Goal: Information Seeking & Learning: Learn about a topic

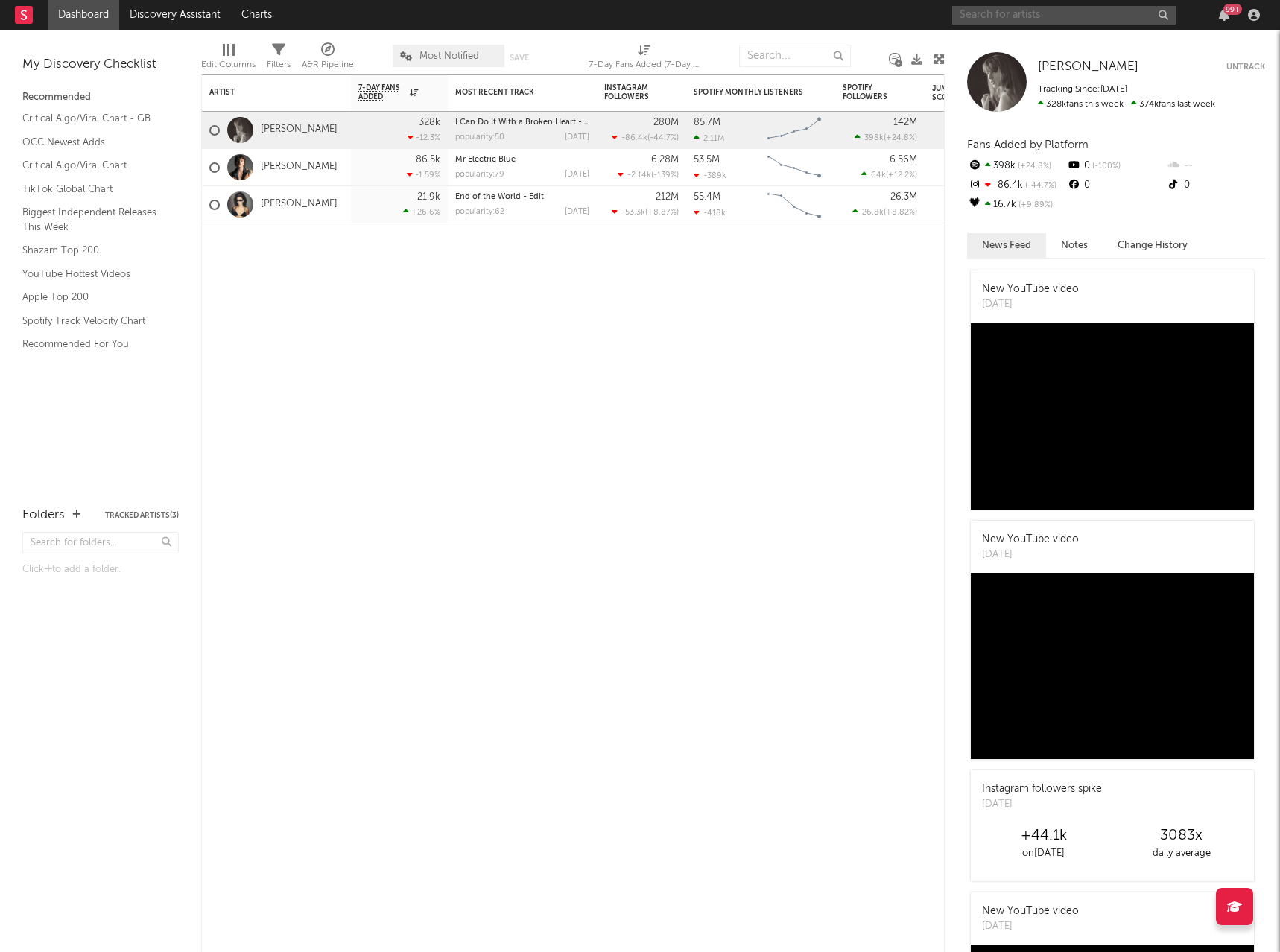
click at [1009, 21] on input "text" at bounding box center [1064, 15] width 224 height 19
click at [1002, 16] on input "griff" at bounding box center [1064, 15] width 224 height 19
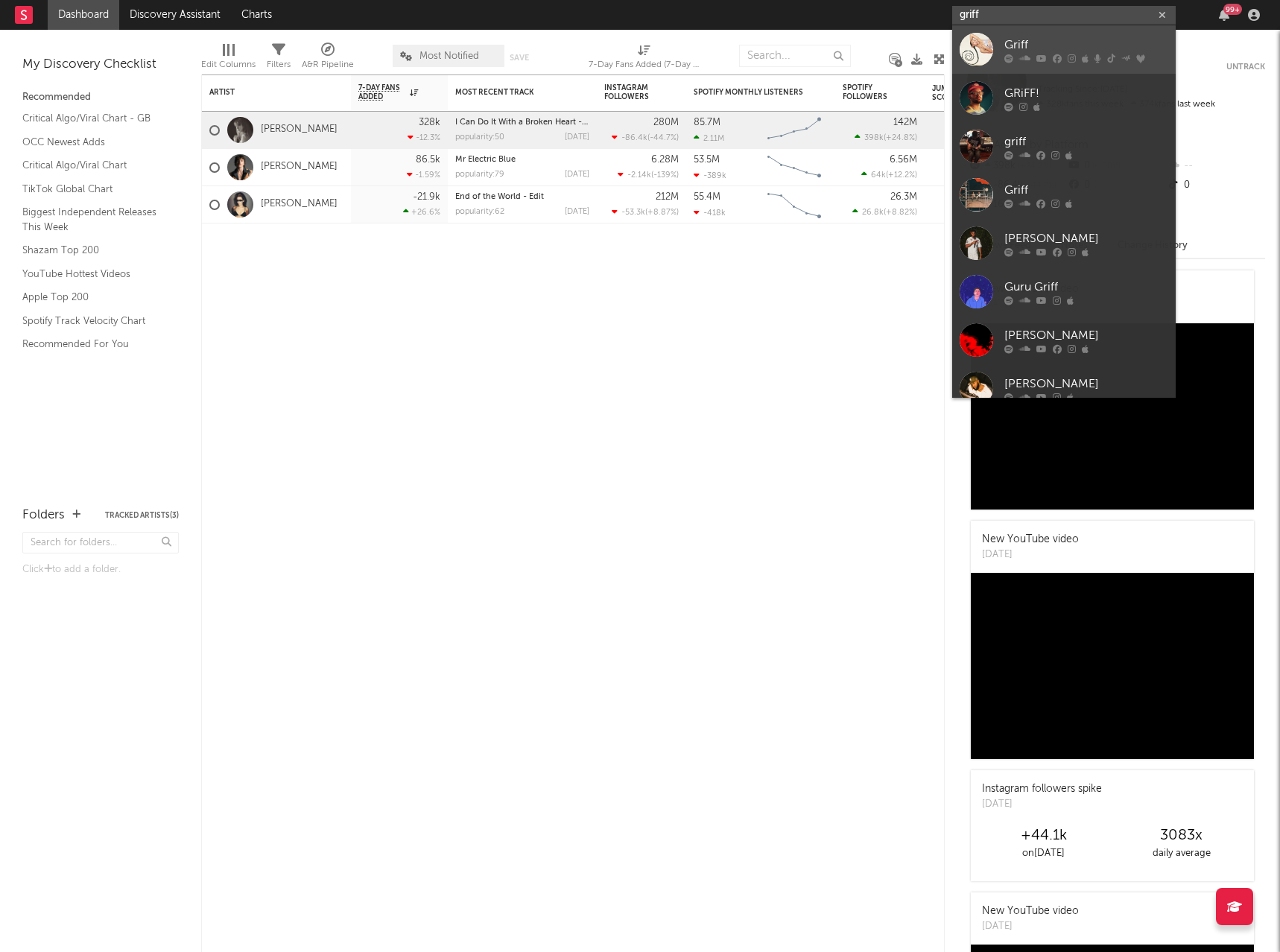
type input "griff"
click at [1023, 44] on div "Griff" at bounding box center [1086, 44] width 164 height 18
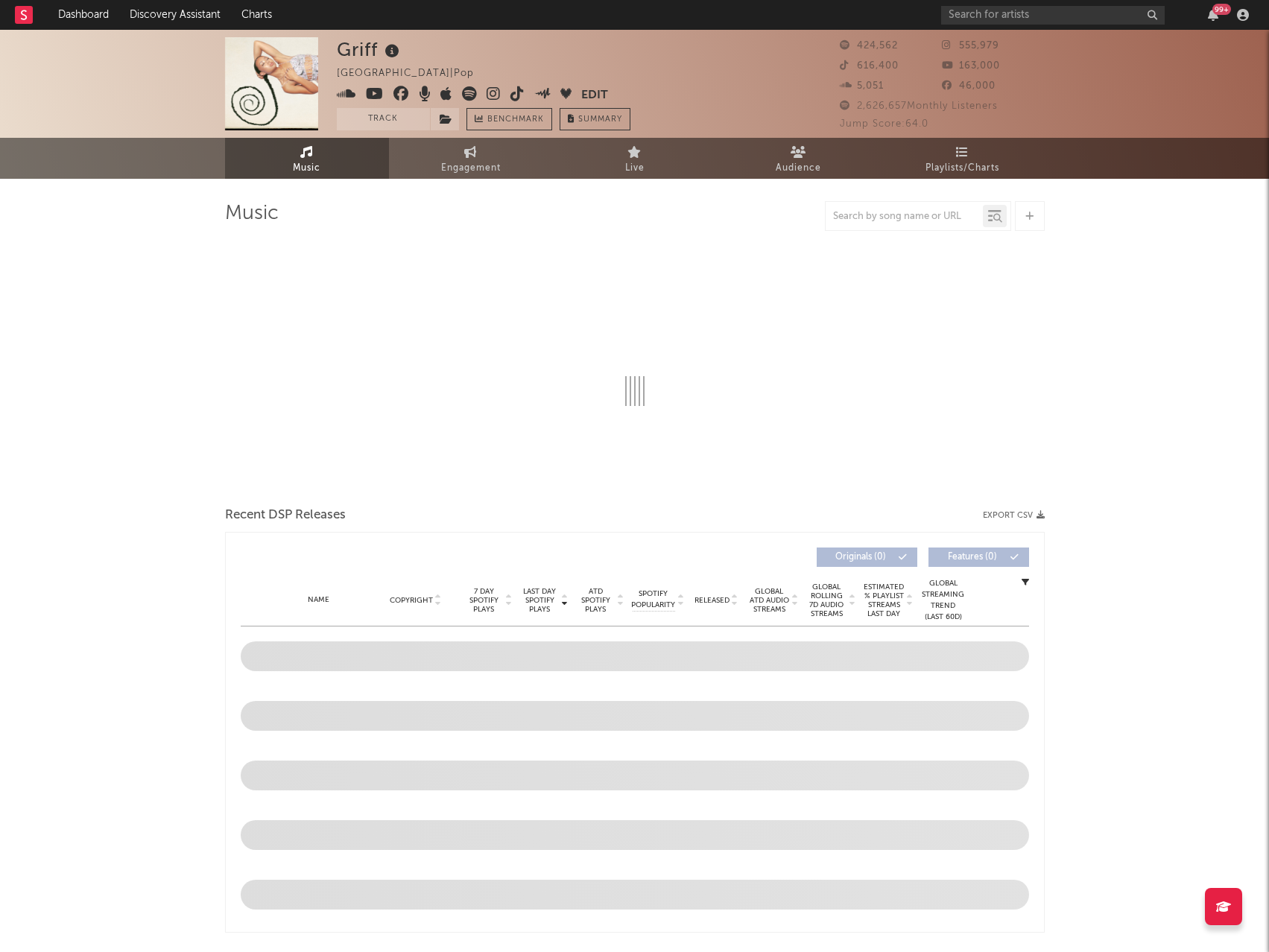
select select "6m"
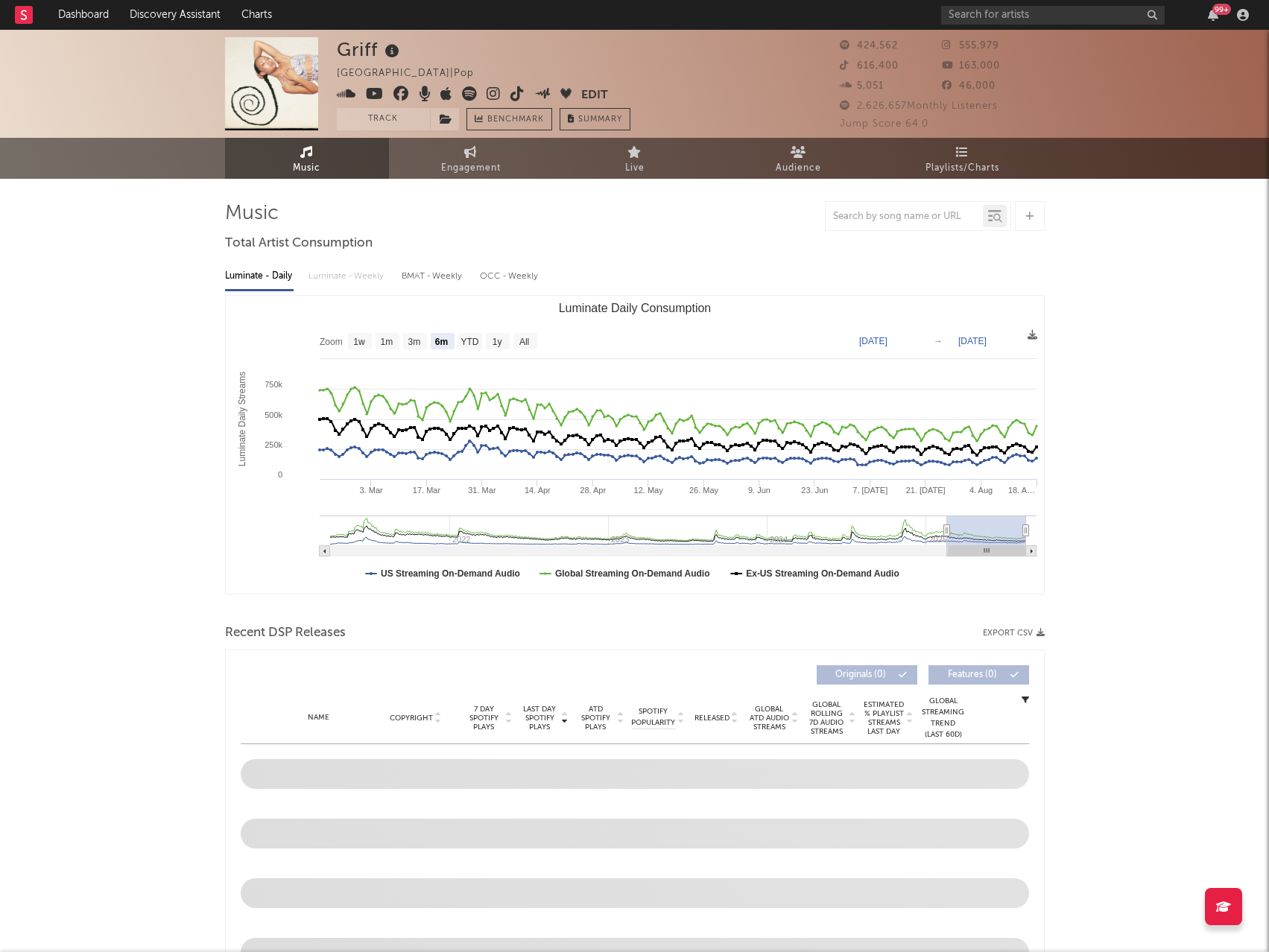
click at [456, 169] on span "Engagement" at bounding box center [470, 169] width 59 height 18
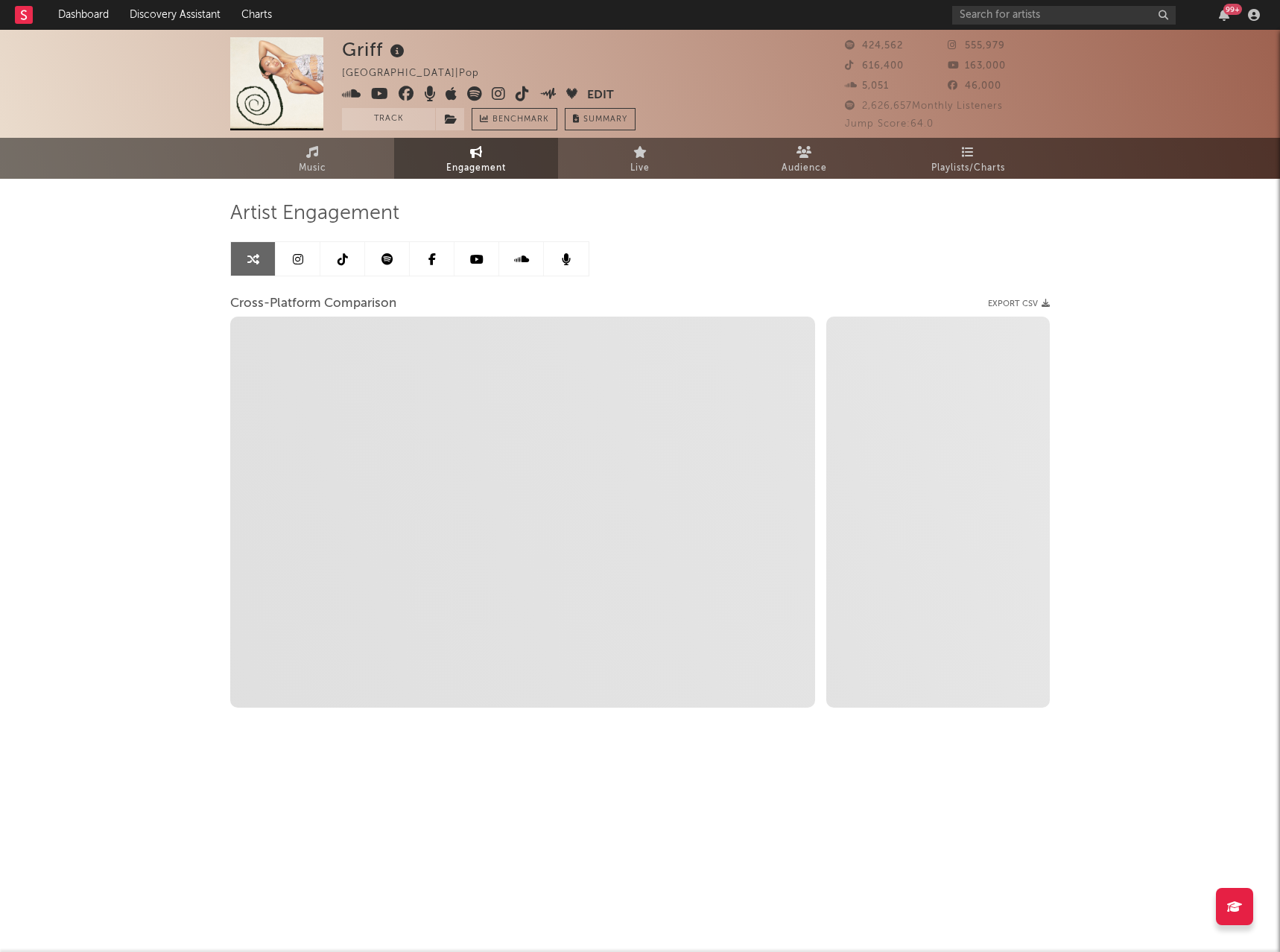
select select "1w"
click at [485, 256] on link at bounding box center [477, 259] width 44 height 34
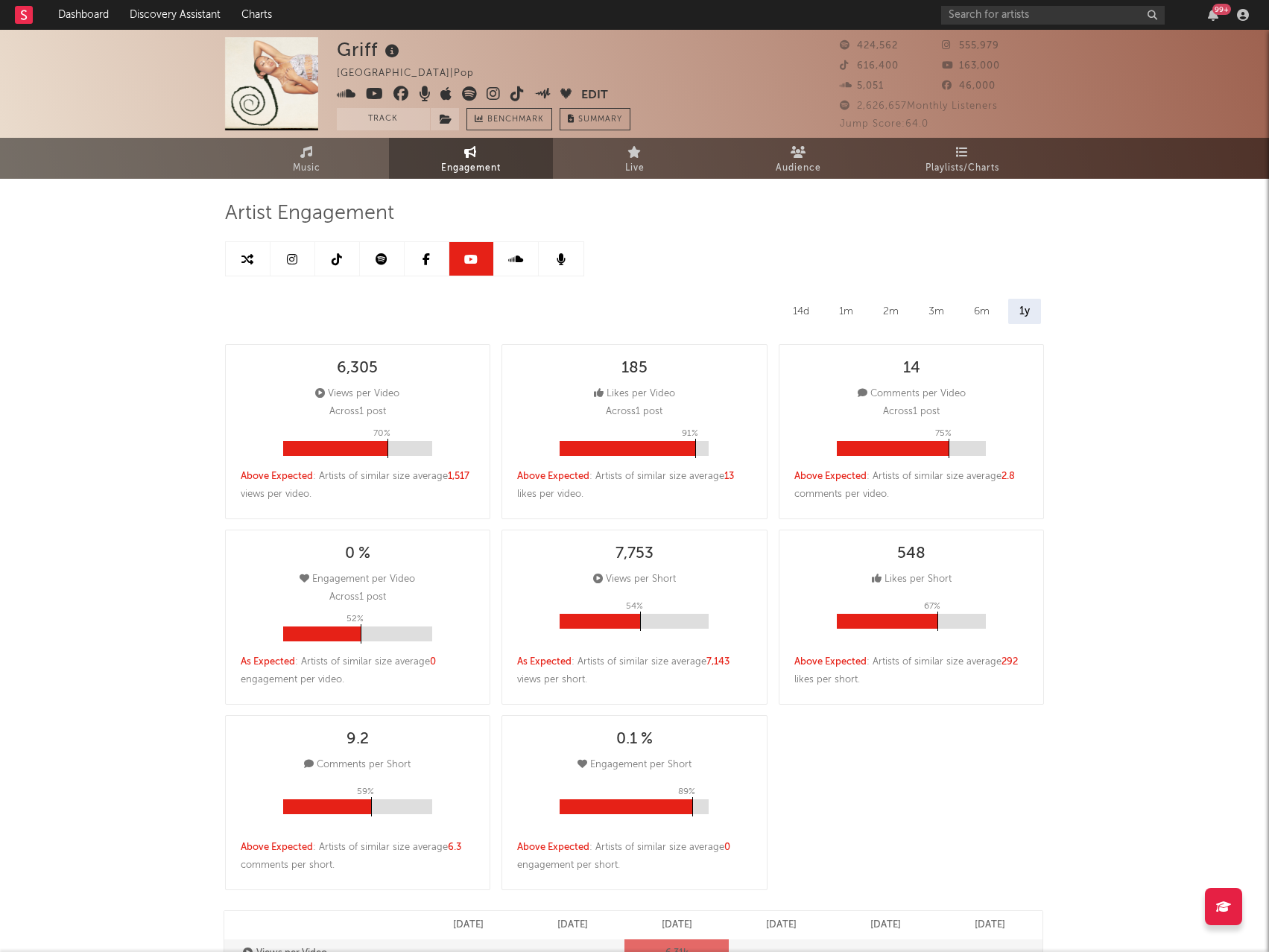
select select "6m"
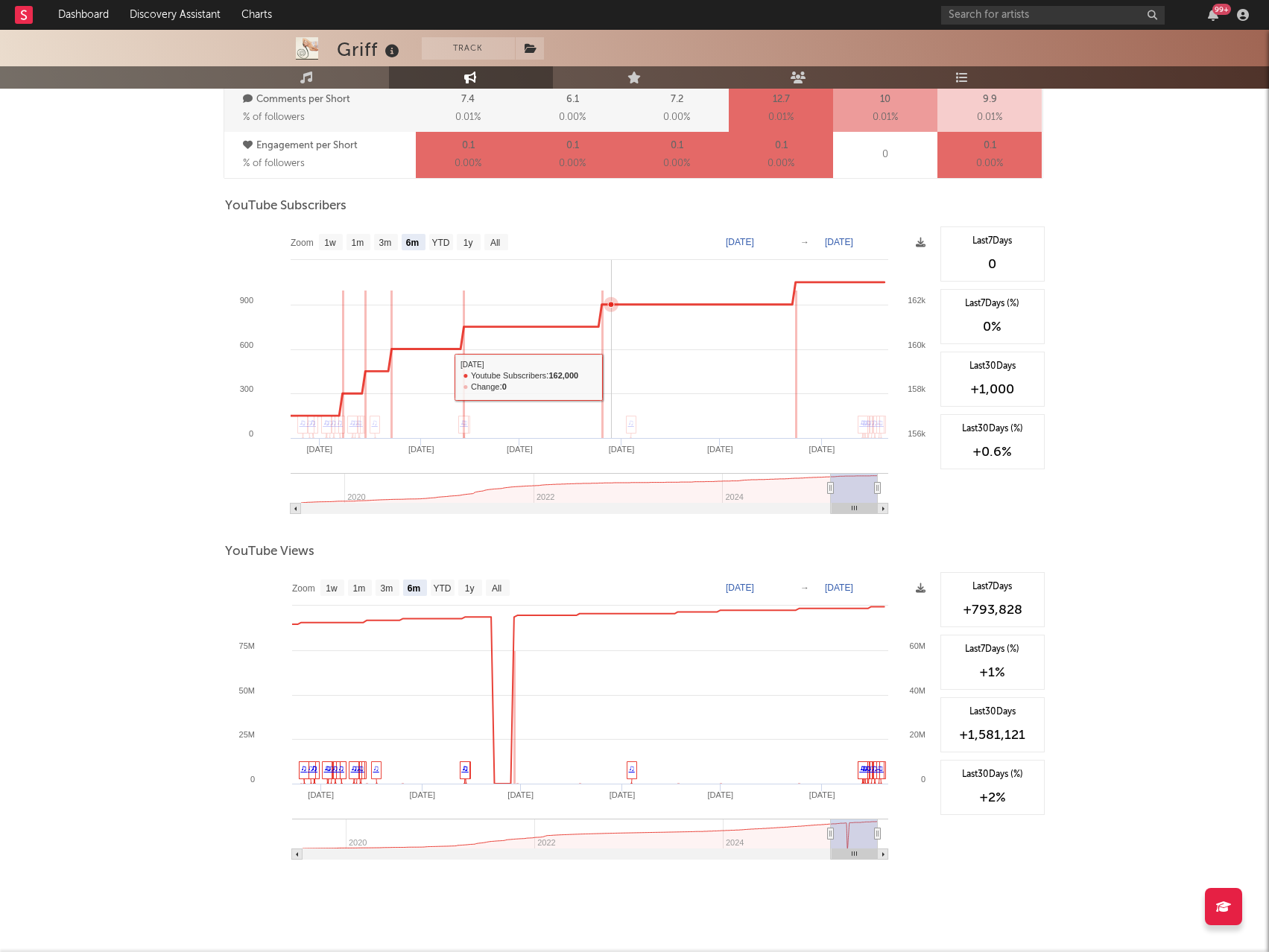
scroll to position [1153, 0]
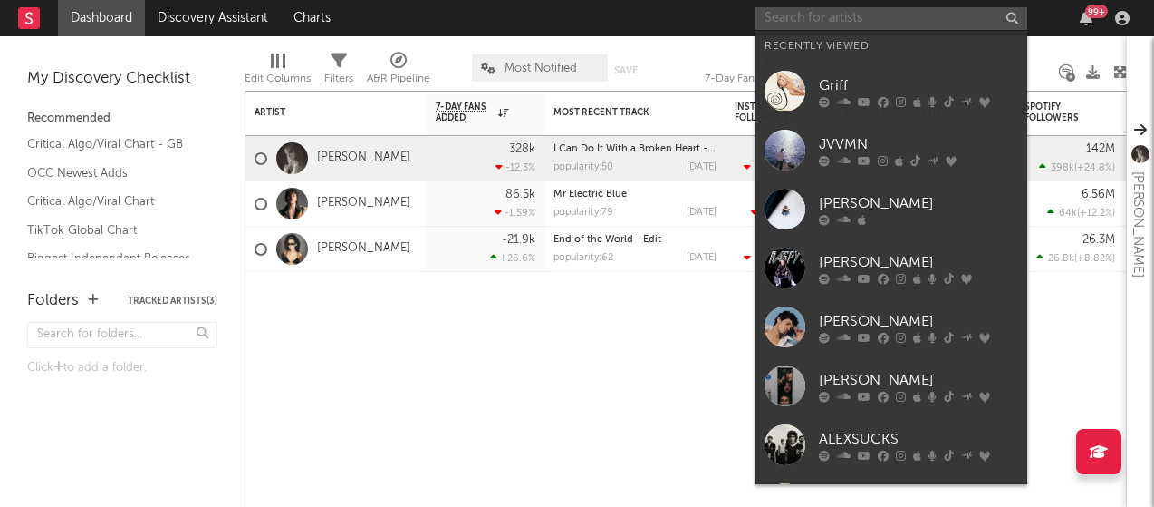
click at [893, 16] on input "text" at bounding box center [892, 18] width 272 height 23
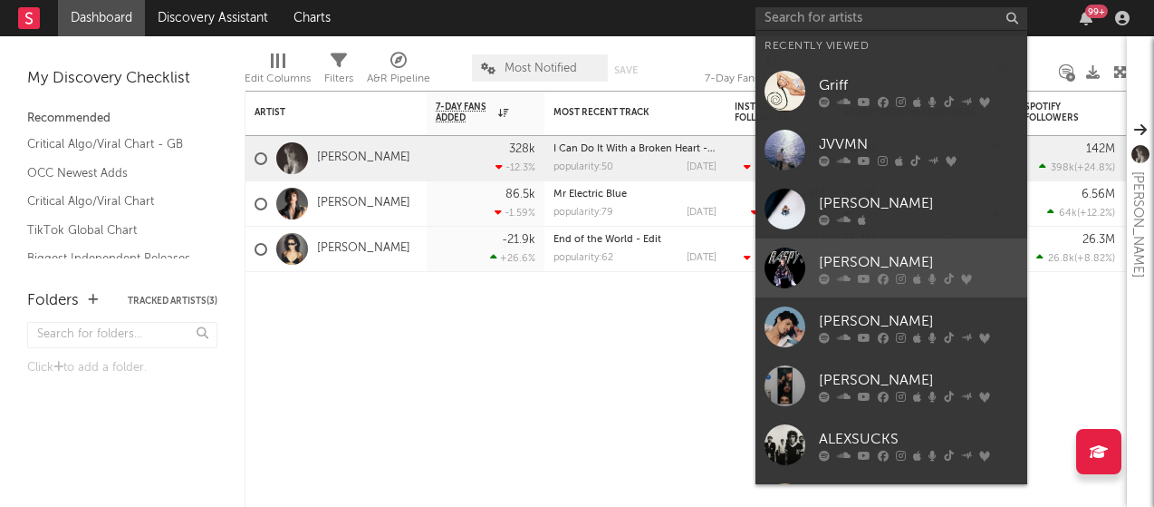
click at [853, 268] on div "[PERSON_NAME]" at bounding box center [918, 262] width 199 height 22
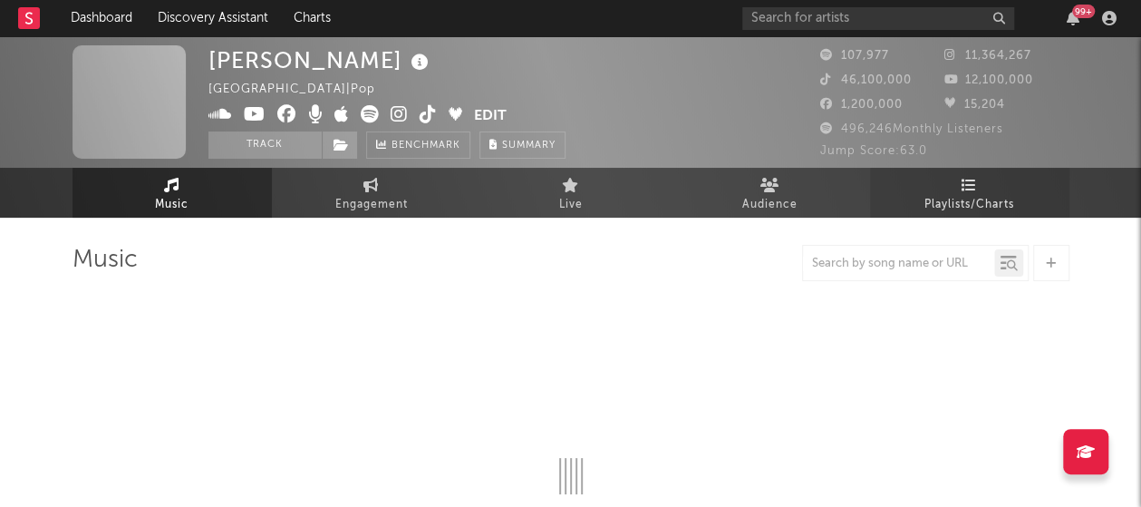
click at [962, 201] on span "Playlists/Charts" at bounding box center [969, 205] width 90 height 22
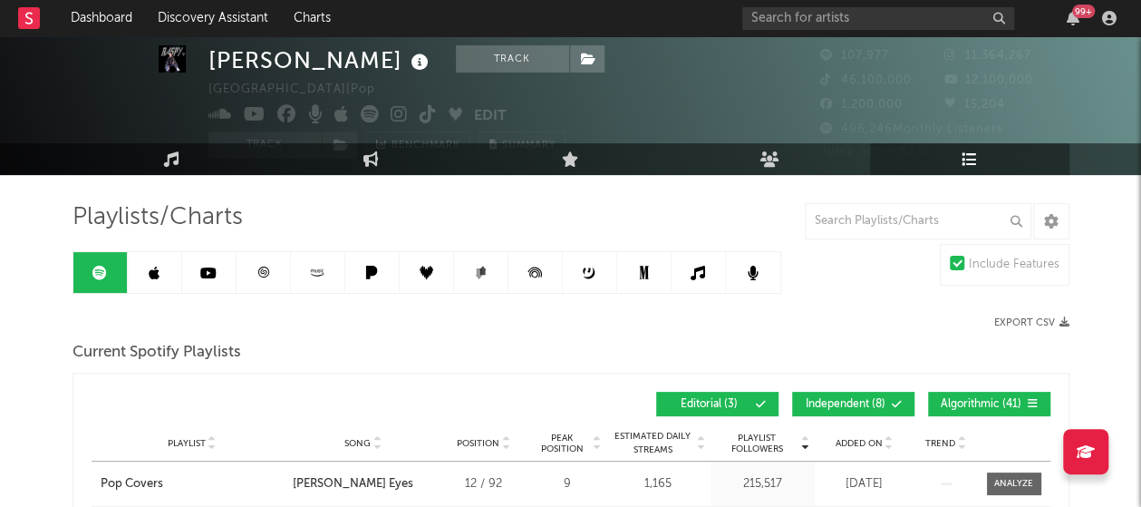
scroll to position [43, 0]
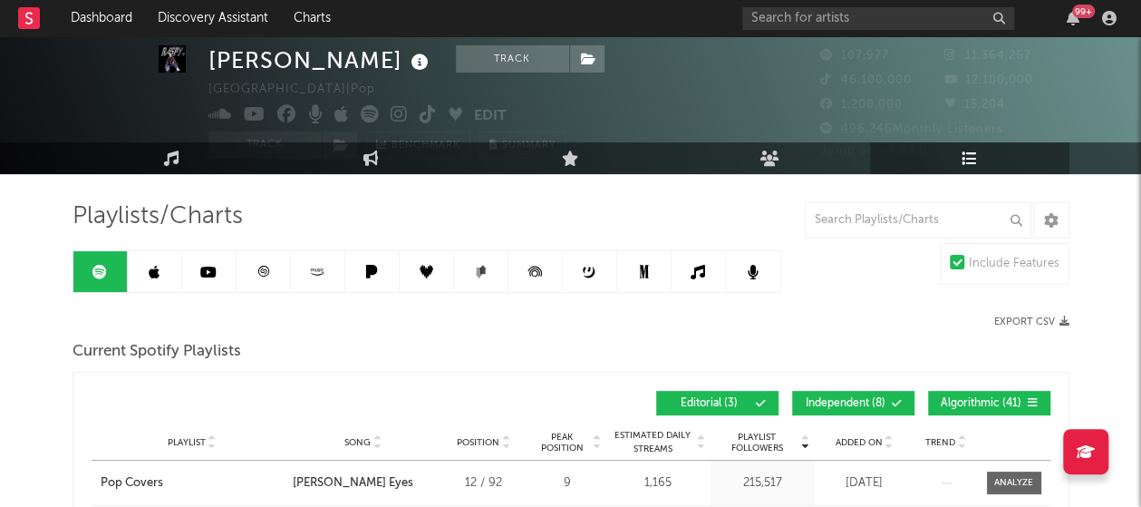
click at [150, 282] on link at bounding box center [155, 271] width 54 height 41
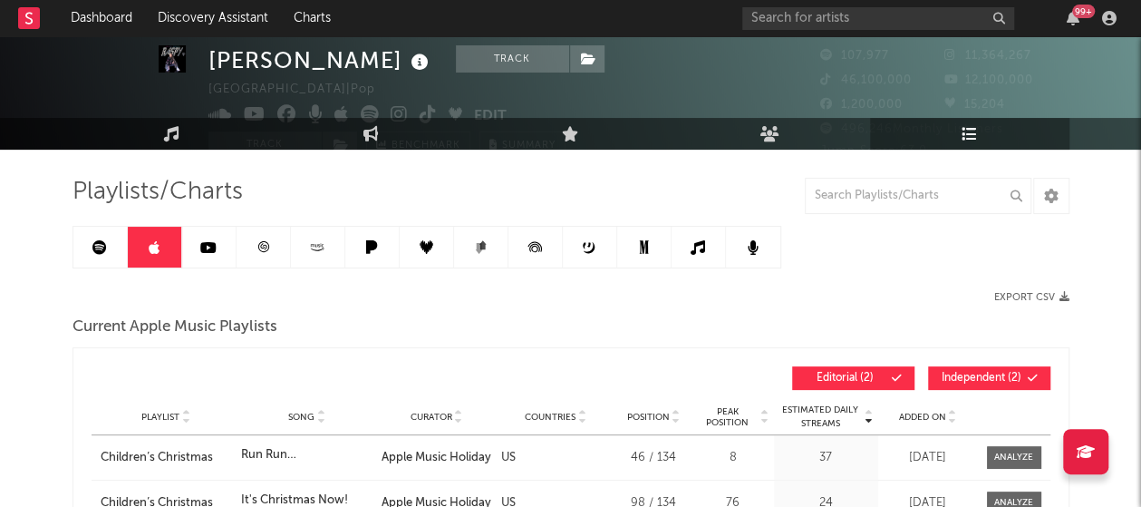
scroll to position [69, 0]
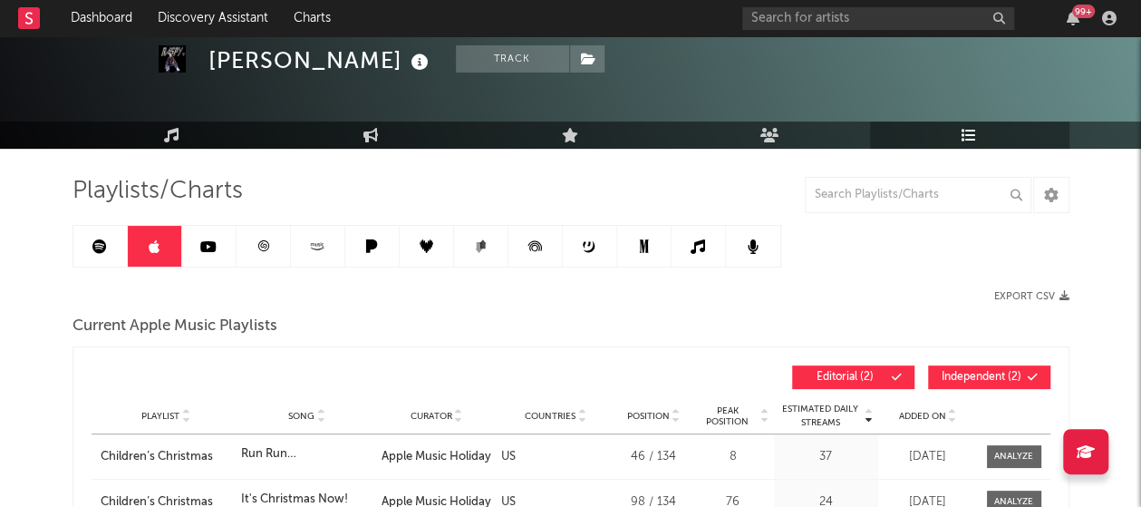
click at [716, 237] on link at bounding box center [698, 246] width 54 height 41
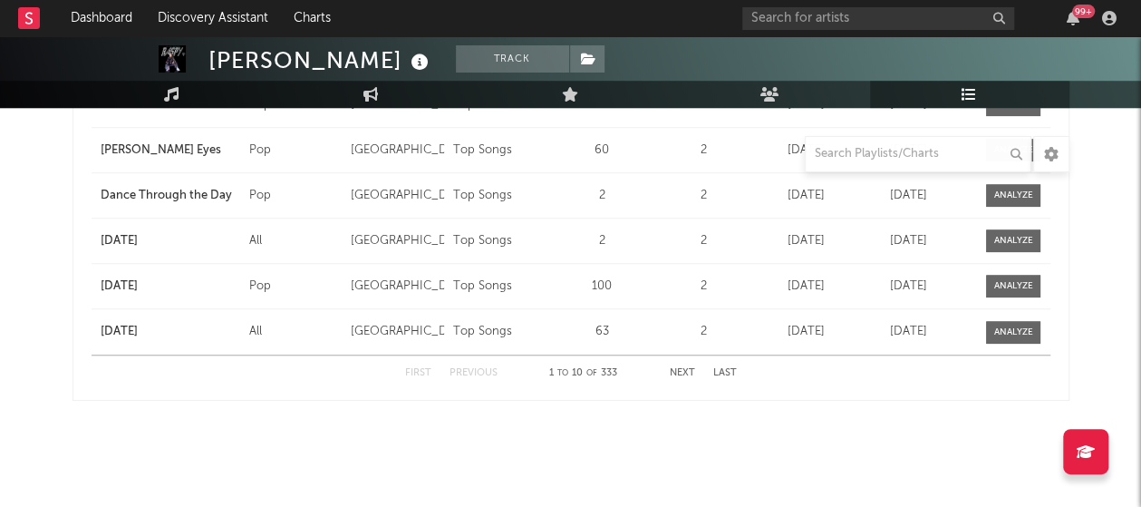
scroll to position [575, 0]
